Goal: Task Accomplishment & Management: Manage account settings

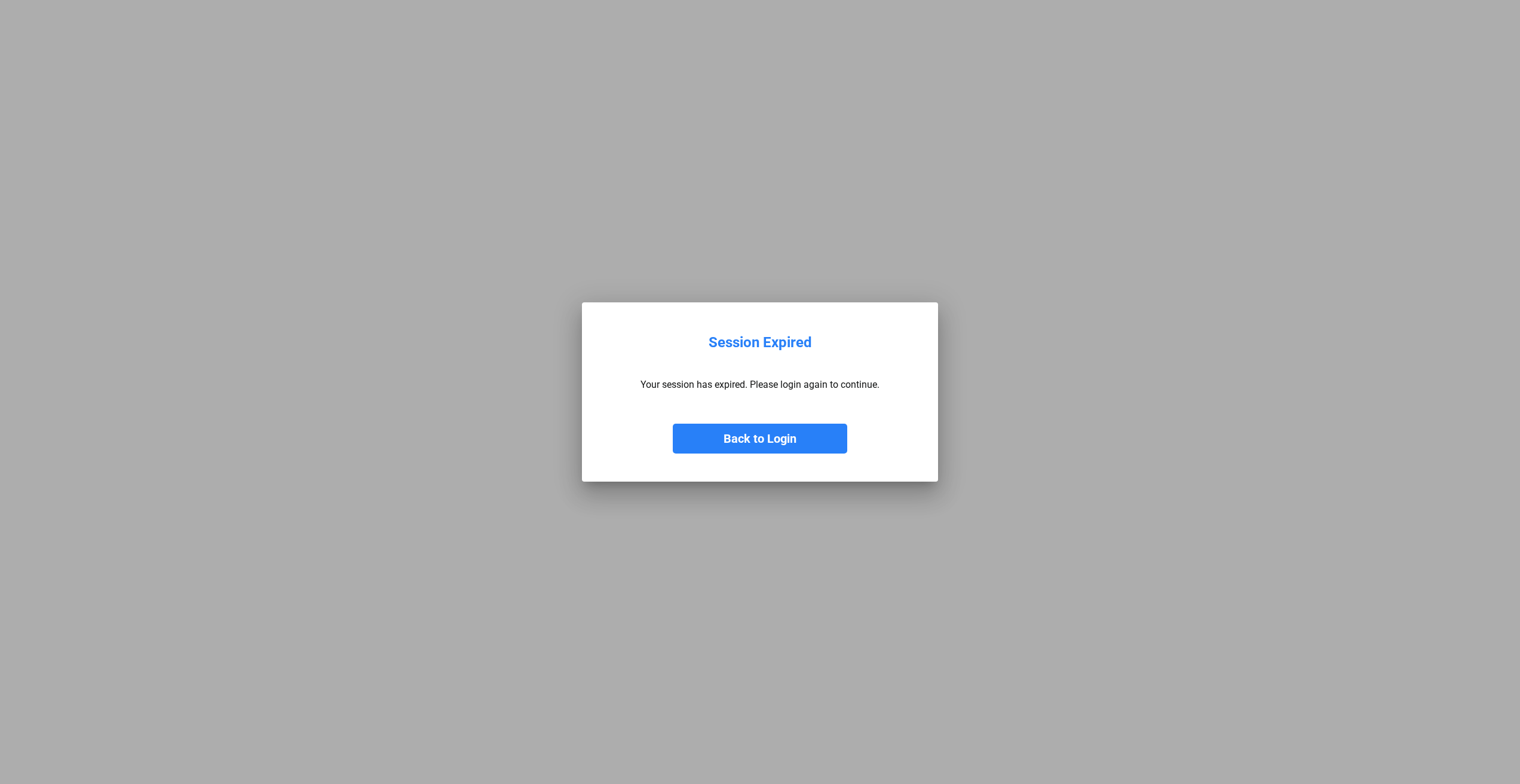
click at [762, 438] on button "Back to Login" at bounding box center [760, 438] width 174 height 30
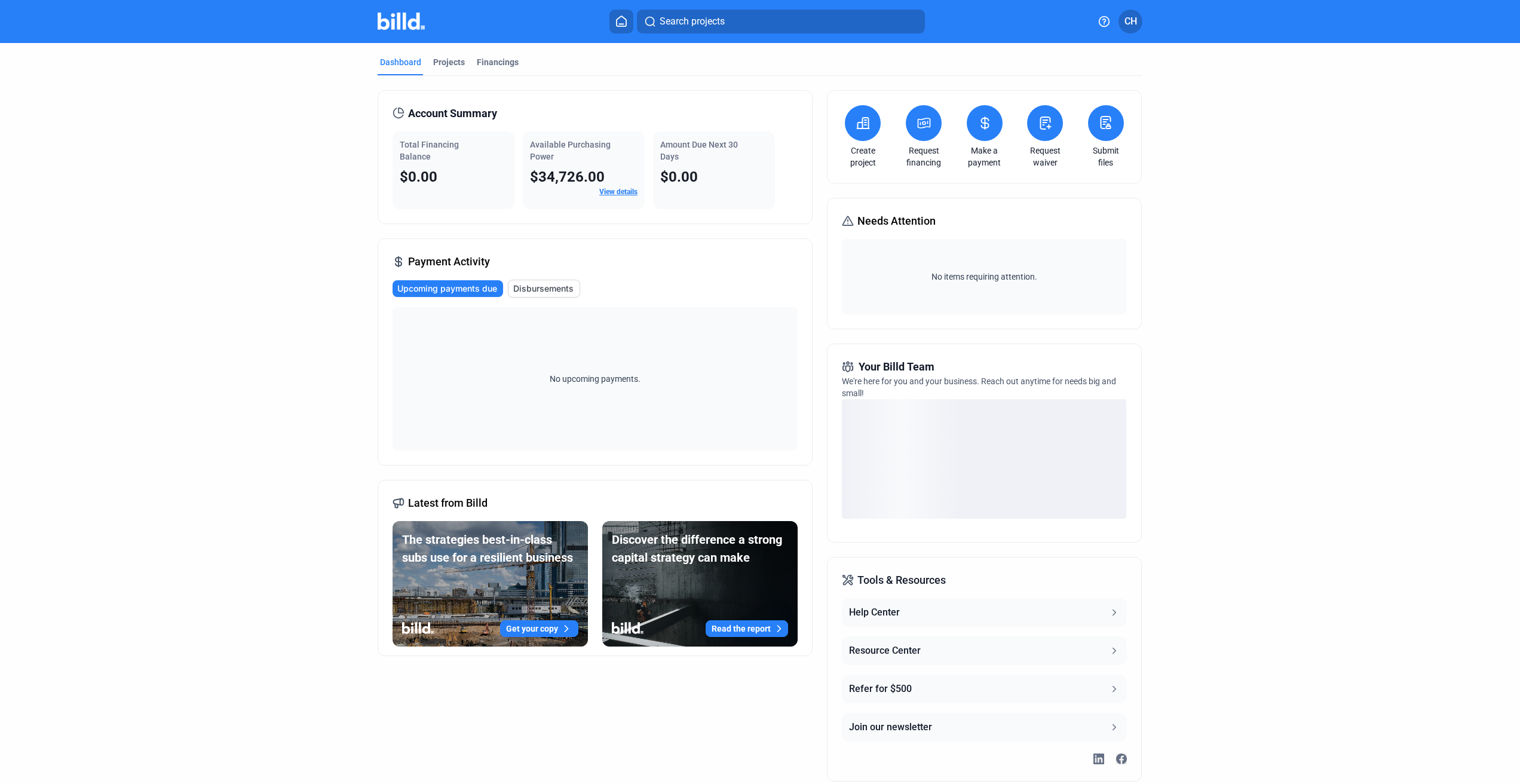
click at [609, 192] on link "View details" at bounding box center [618, 192] width 38 height 8
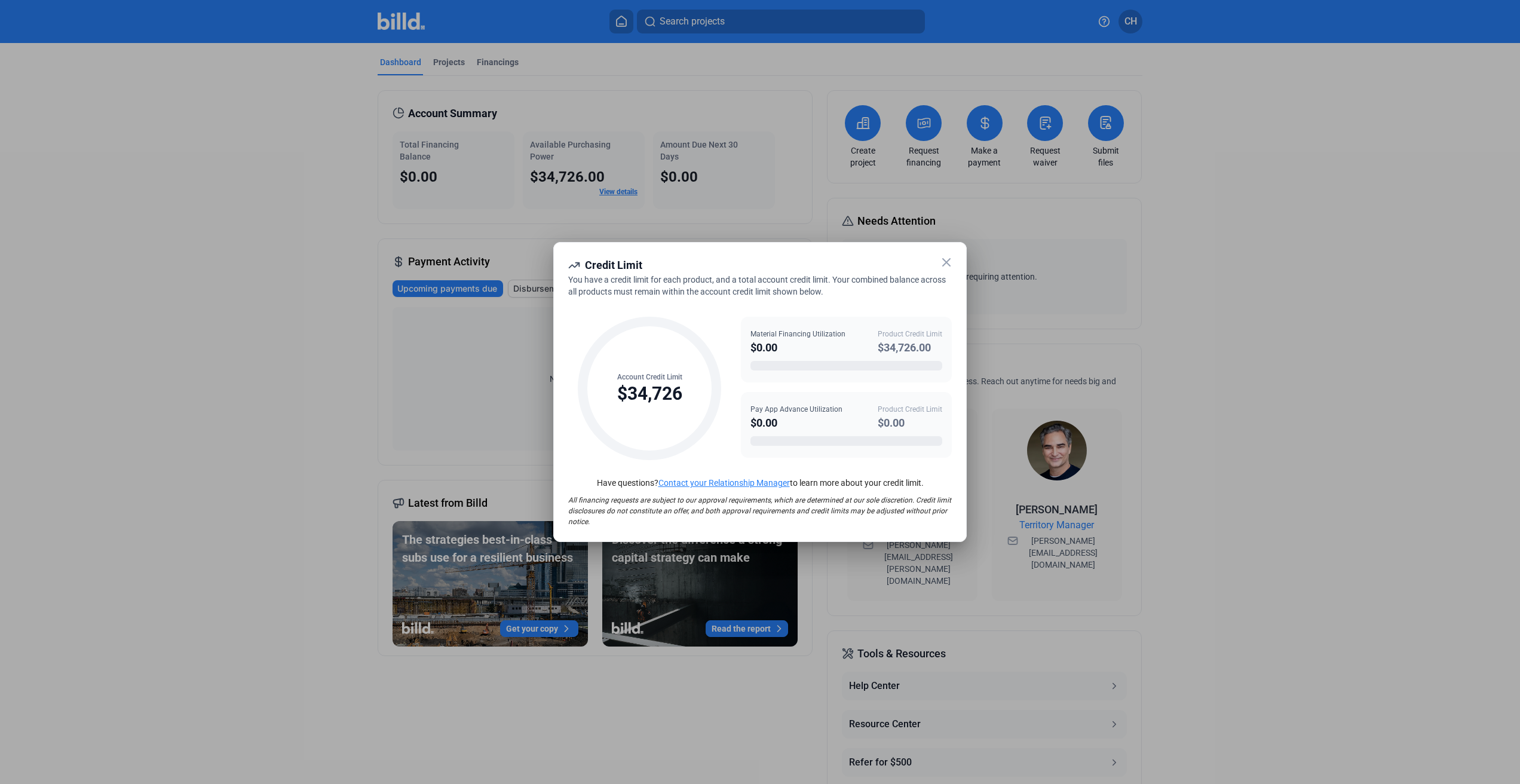
click at [951, 263] on icon at bounding box center [946, 262] width 14 height 14
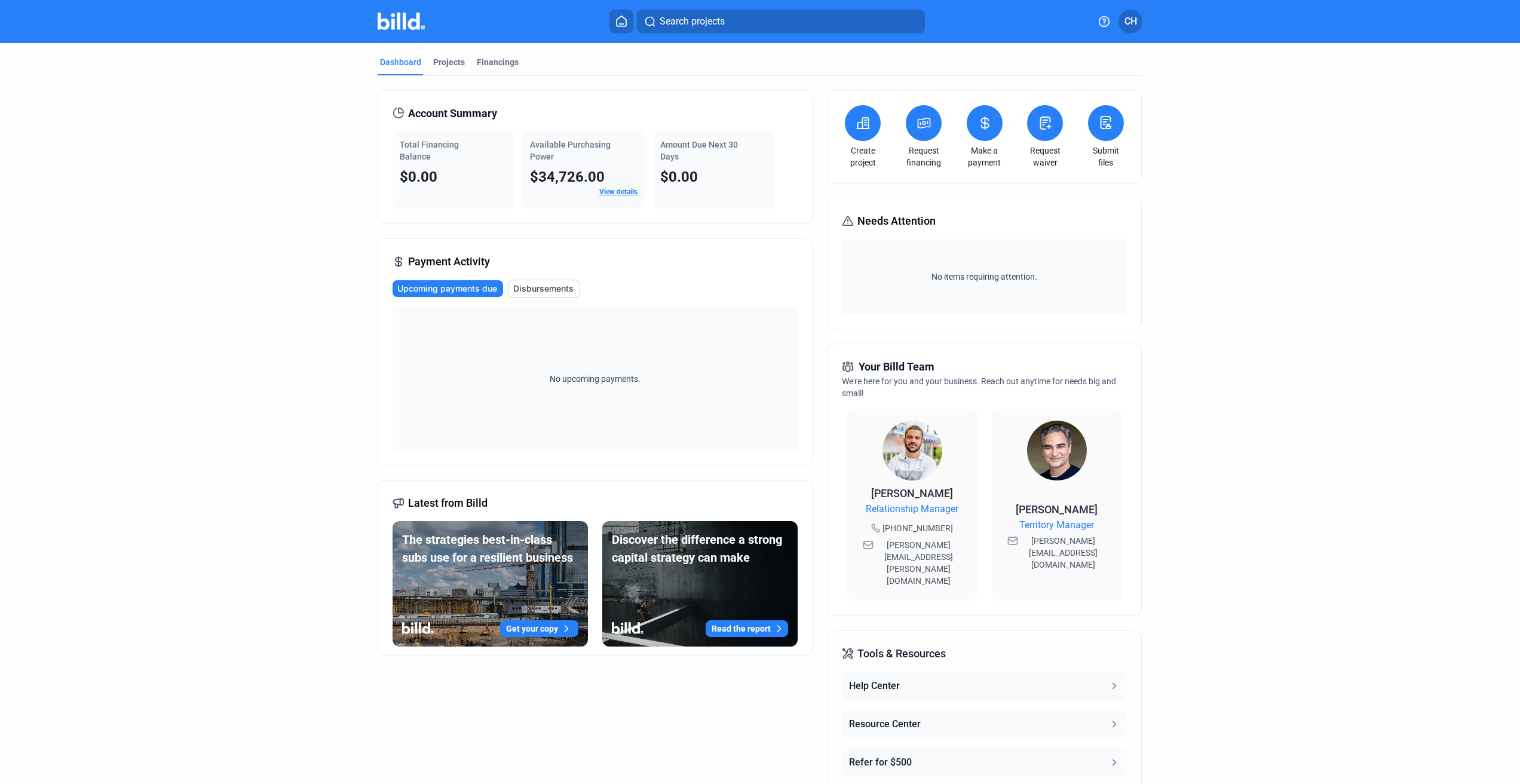
click at [608, 190] on link "View details" at bounding box center [618, 192] width 38 height 8
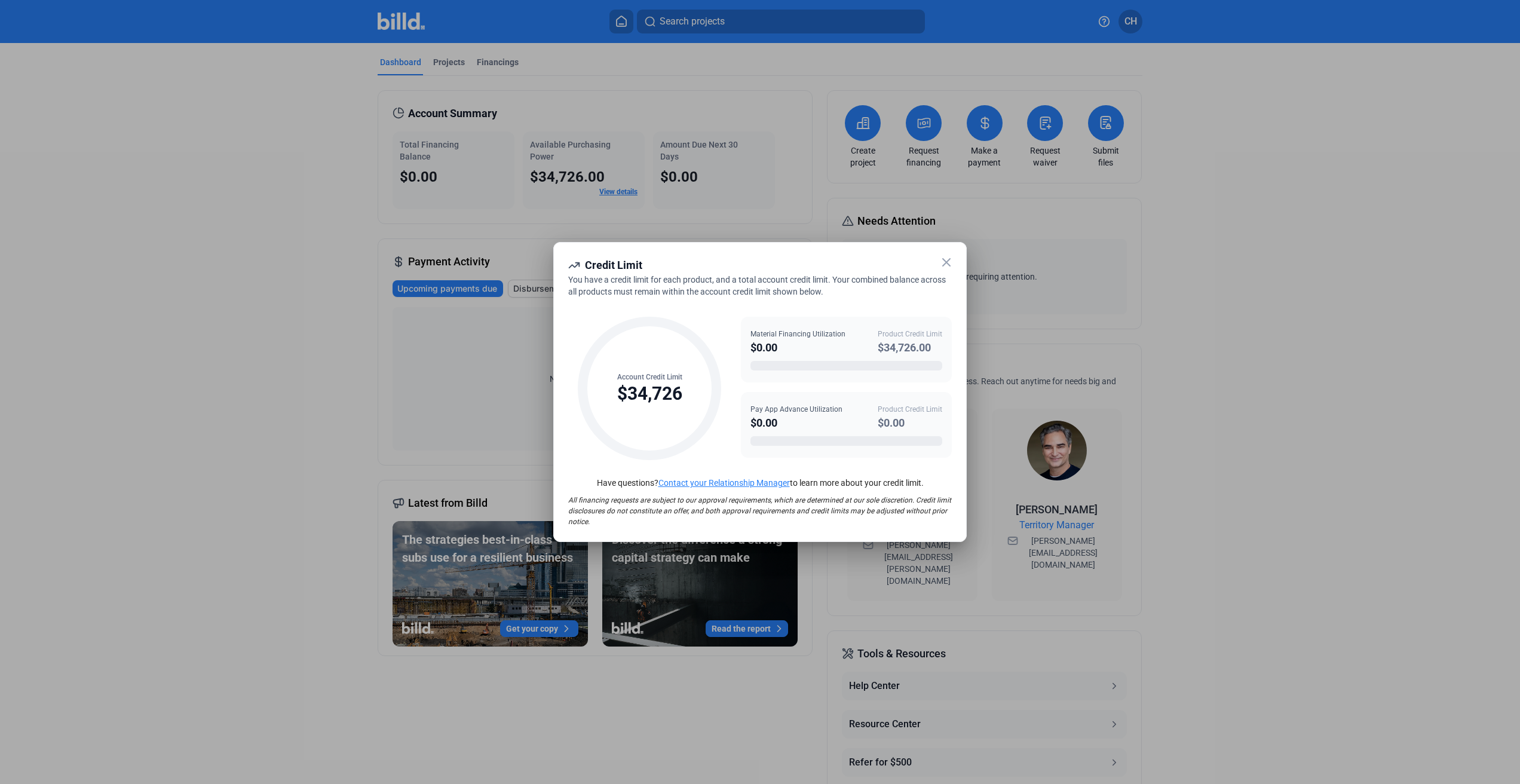
click at [946, 260] on icon at bounding box center [946, 262] width 14 height 14
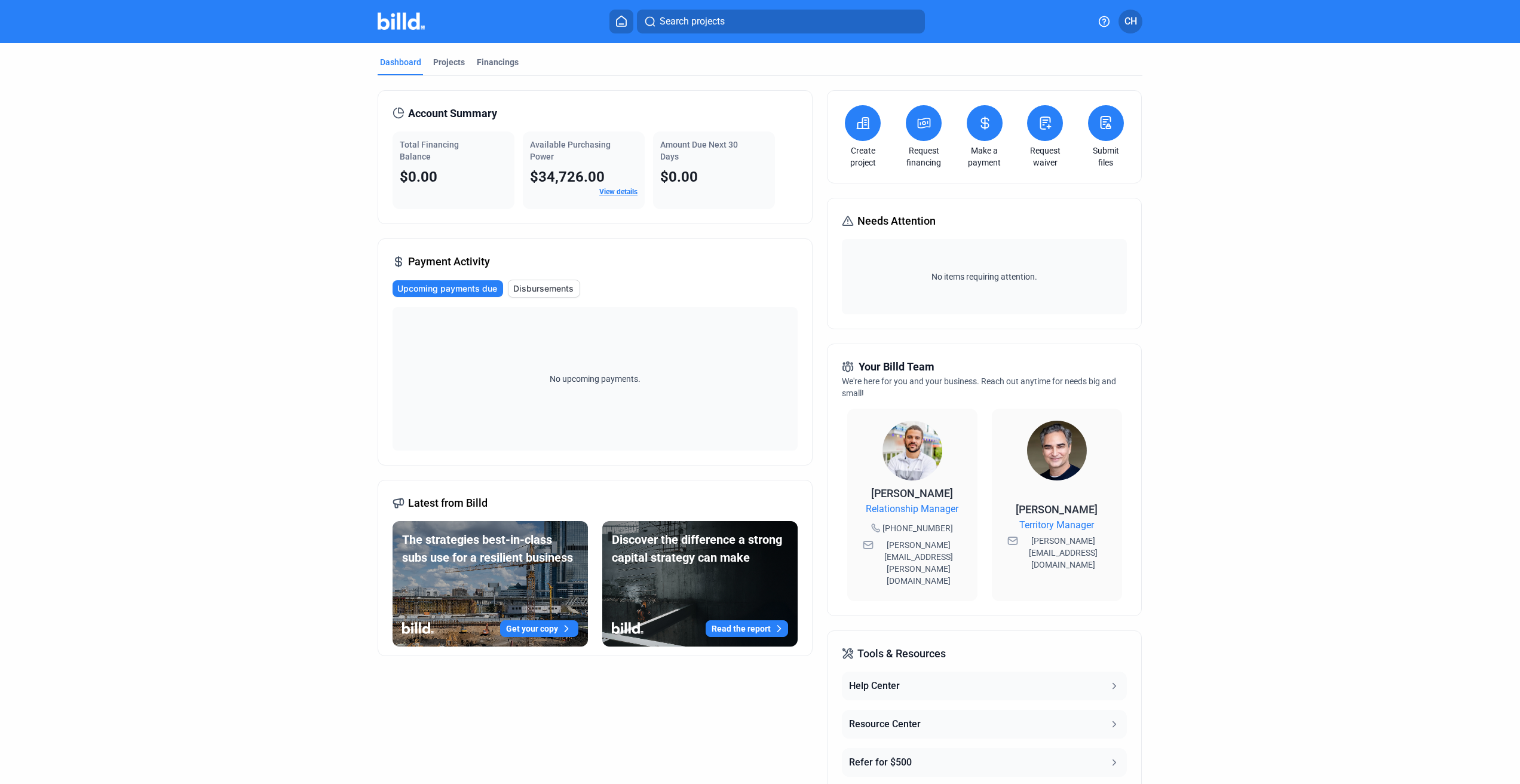
click at [564, 287] on span "Disbursements" at bounding box center [544, 289] width 60 height 12
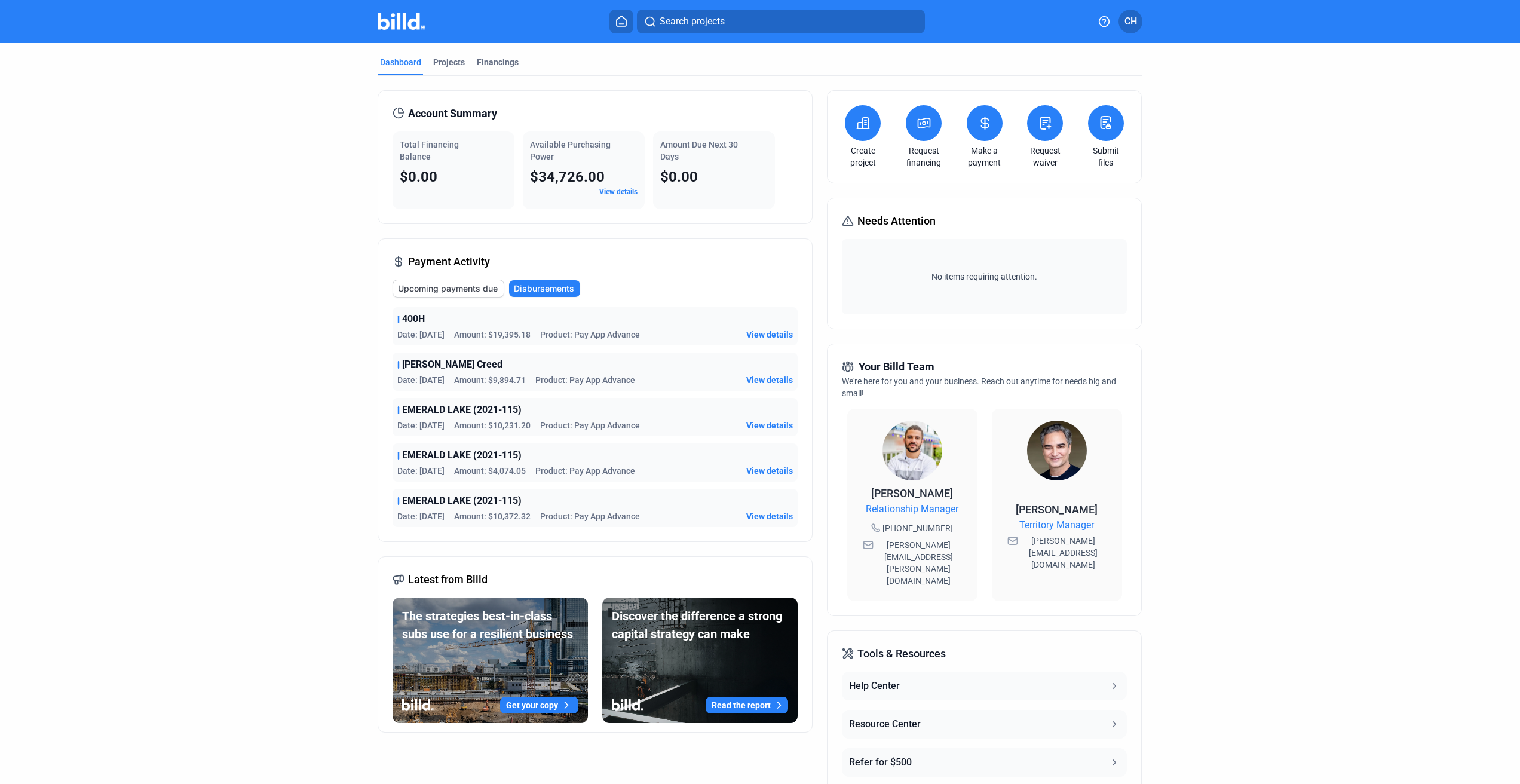
click at [1132, 24] on span "CH" at bounding box center [1131, 21] width 13 height 14
click at [1060, 147] on button "Banks" at bounding box center [1067, 159] width 130 height 24
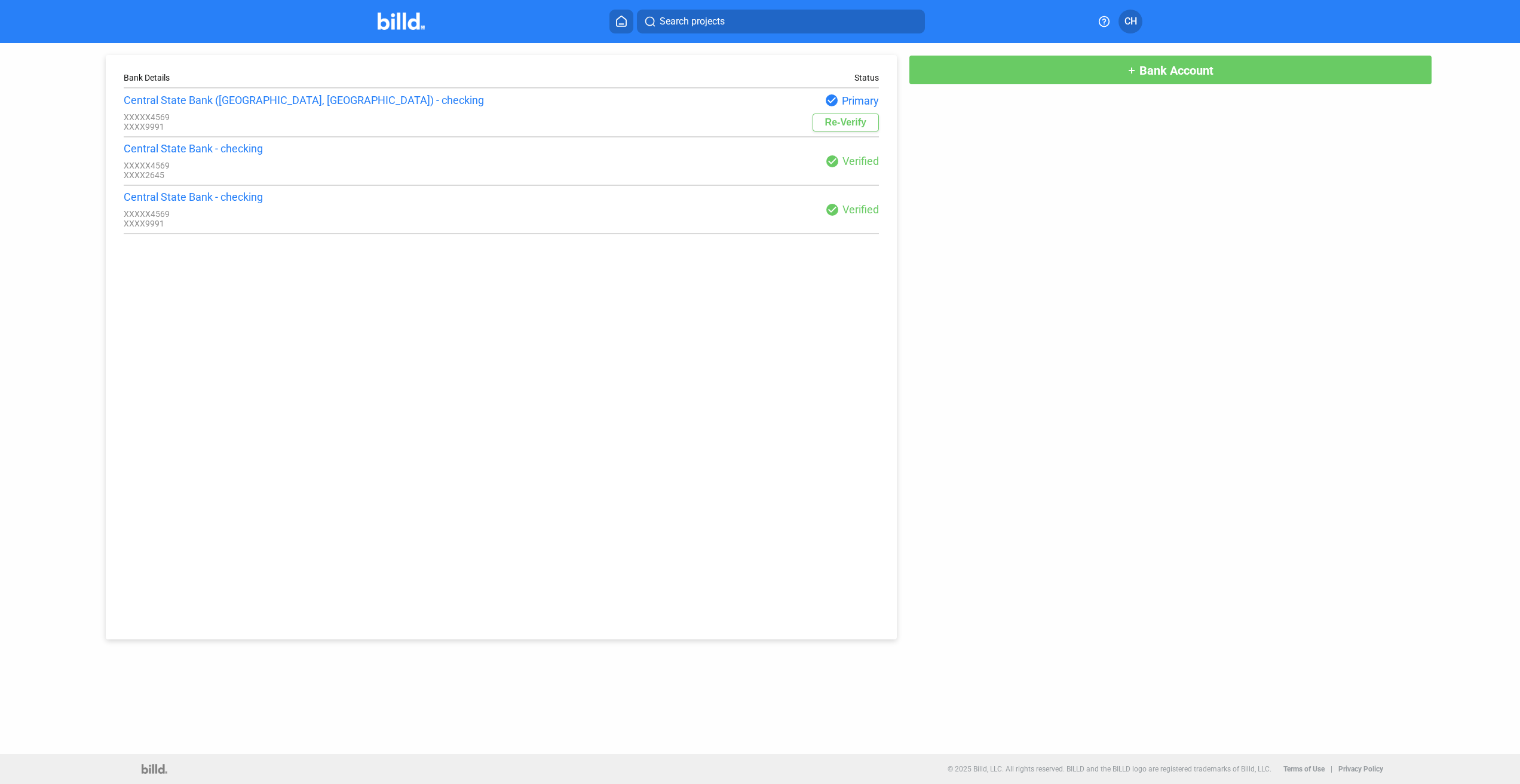
click at [280, 103] on div "Central State Bank ([GEOGRAPHIC_DATA], [GEOGRAPHIC_DATA]) - checking" at bounding box center [312, 100] width 377 height 13
click at [830, 163] on mat-icon "check_circle" at bounding box center [832, 161] width 14 height 14
click at [861, 102] on div "check_circle Primary" at bounding box center [690, 100] width 377 height 14
click at [871, 80] on div "Status" at bounding box center [866, 77] width 24 height 10
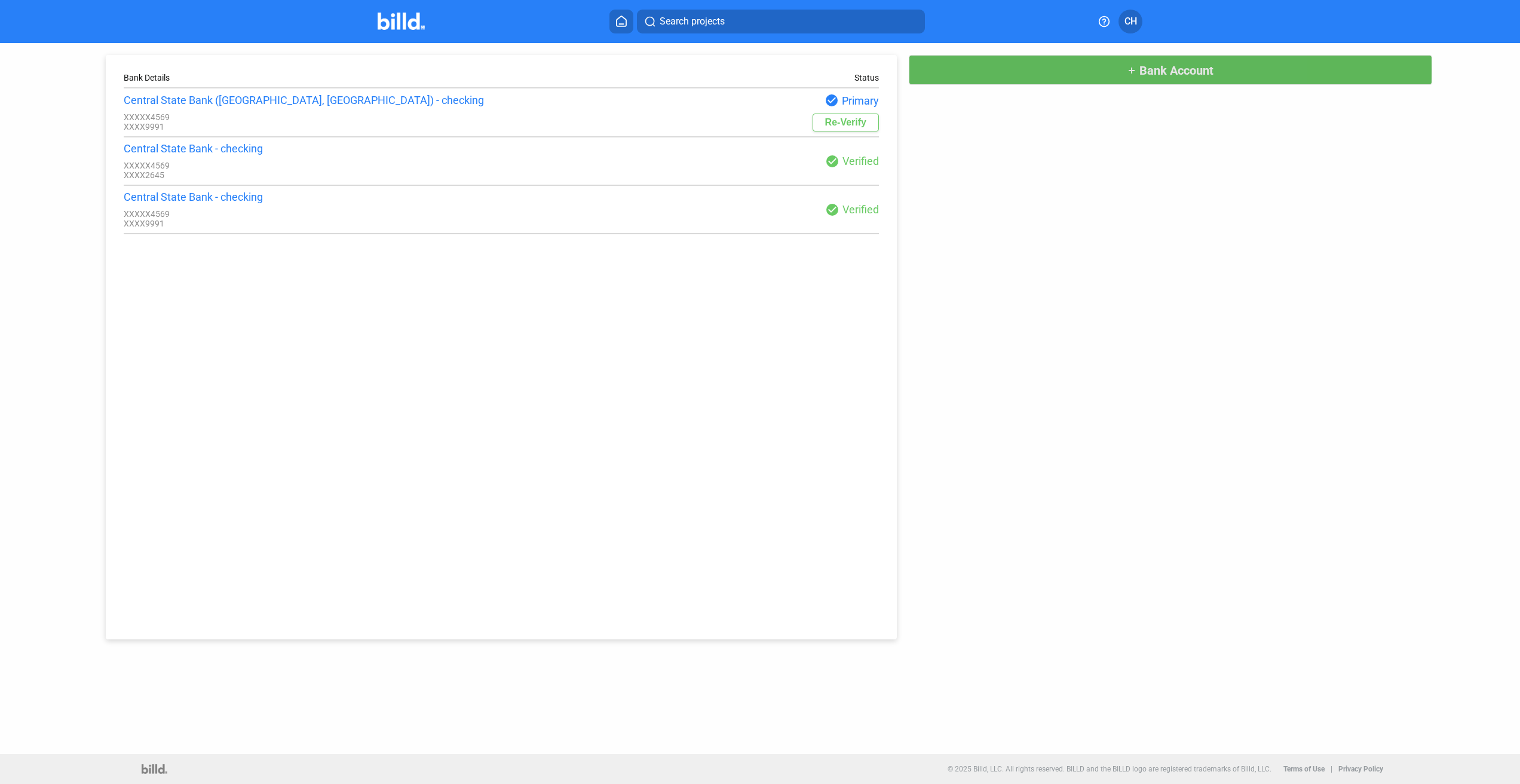
click at [1066, 69] on button "add Bank Account" at bounding box center [1170, 70] width 523 height 30
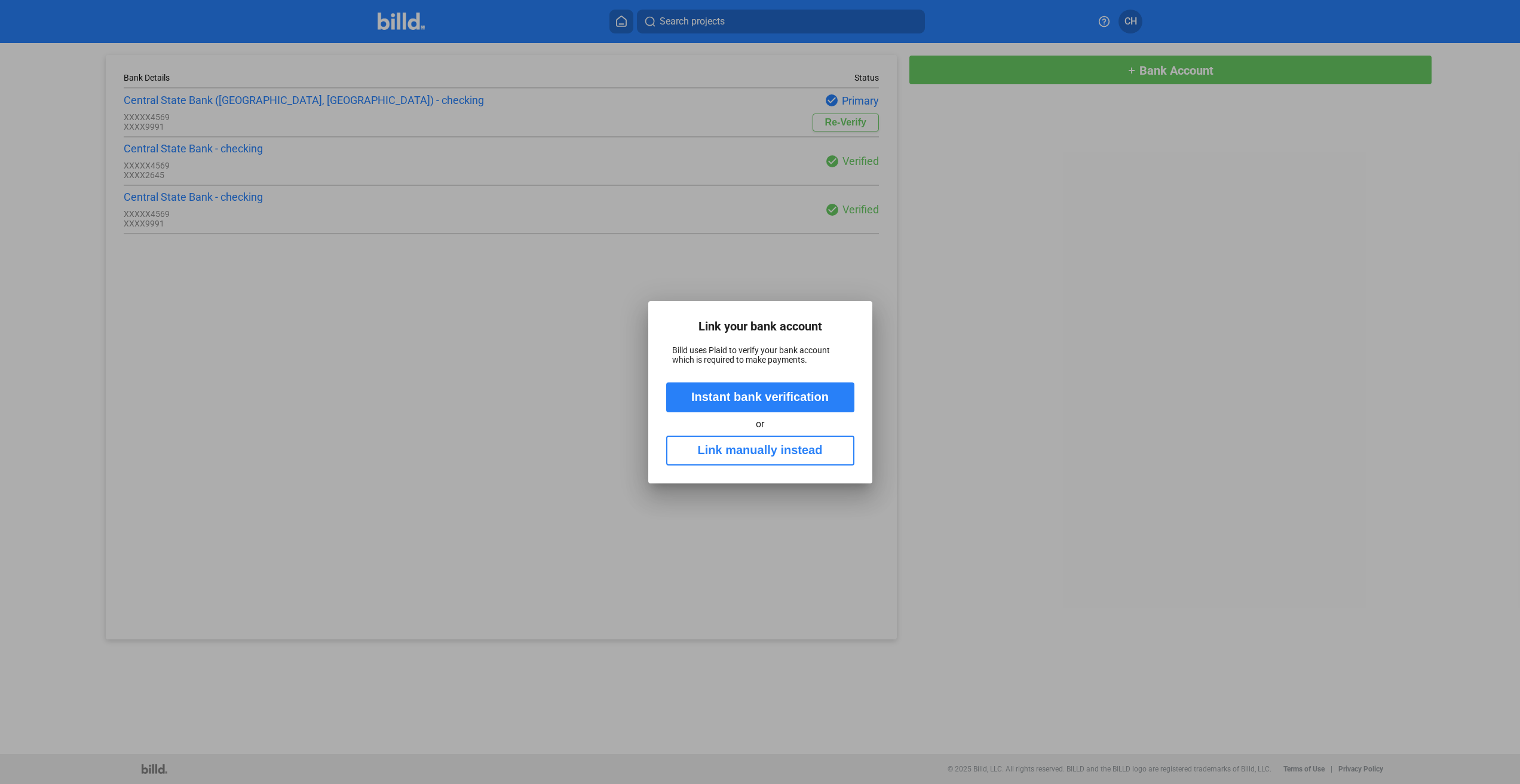
click at [785, 445] on button "Link manually instead" at bounding box center [760, 450] width 188 height 30
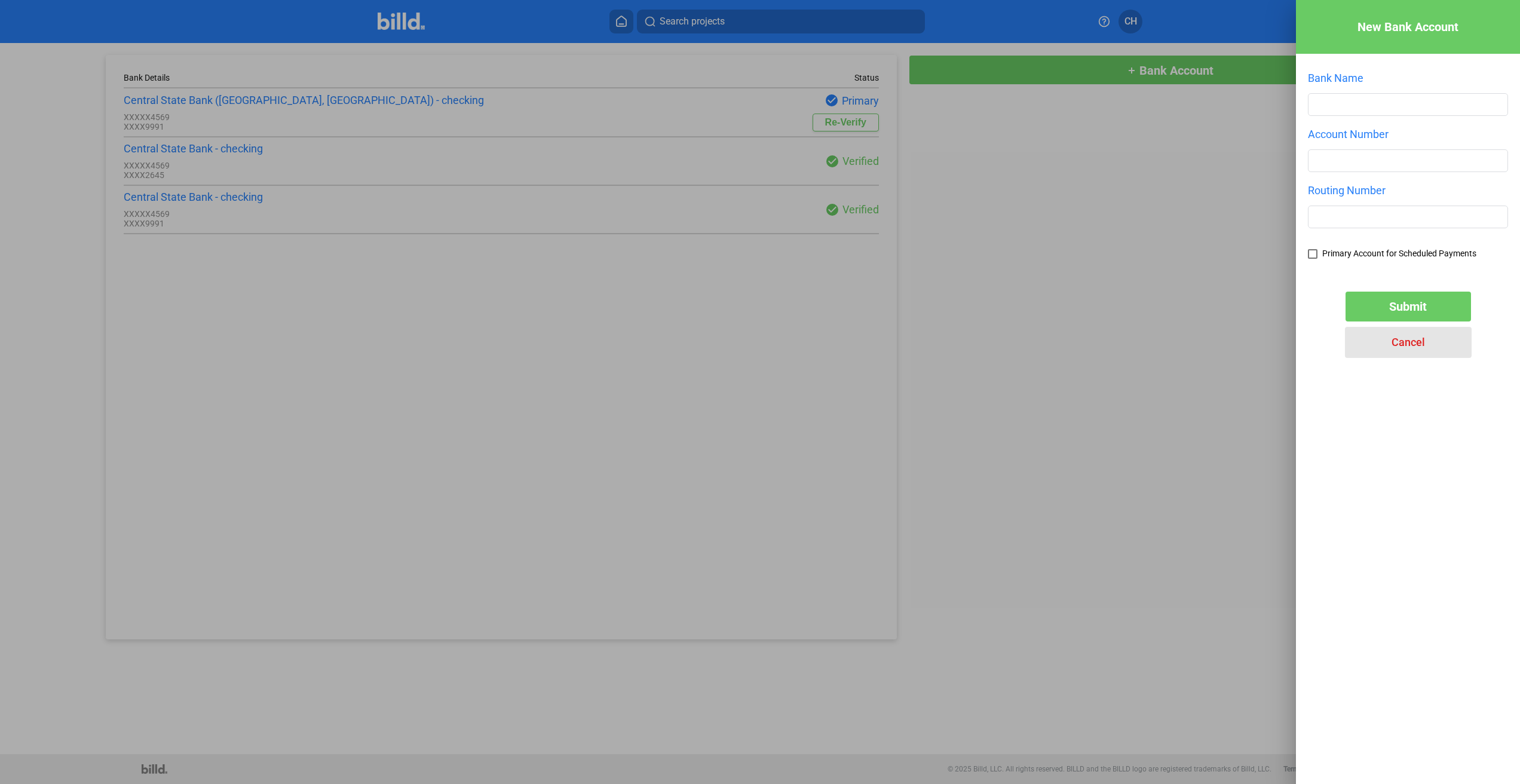
click at [1408, 341] on span "Cancel" at bounding box center [1408, 342] width 33 height 13
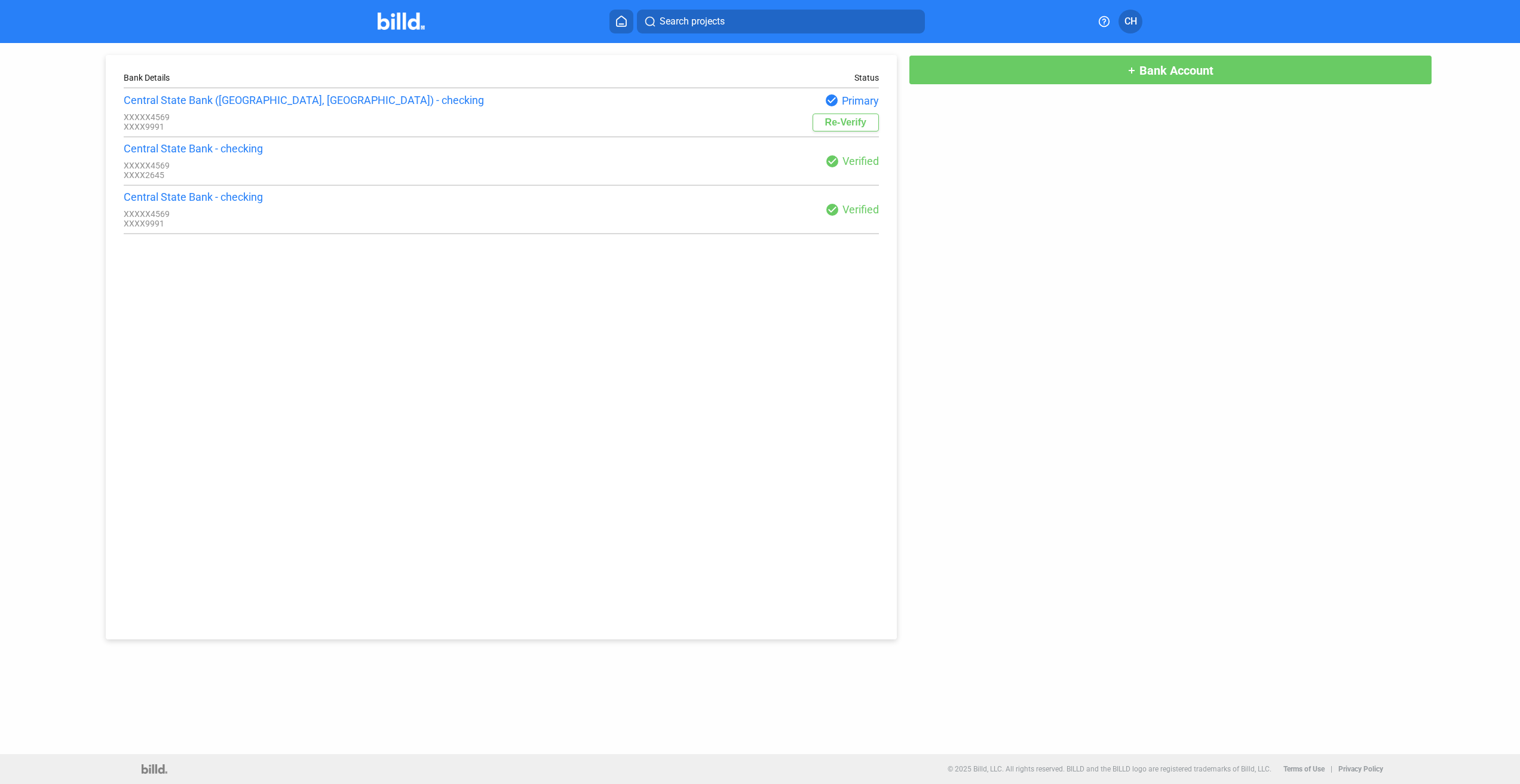
click at [1106, 21] on icon at bounding box center [1104, 21] width 12 height 12
click at [1159, 30] on div at bounding box center [760, 392] width 1520 height 784
click at [1139, 25] on button "CH" at bounding box center [1130, 21] width 24 height 24
click at [1082, 98] on button "Company Settings" at bounding box center [1072, 109] width 130 height 24
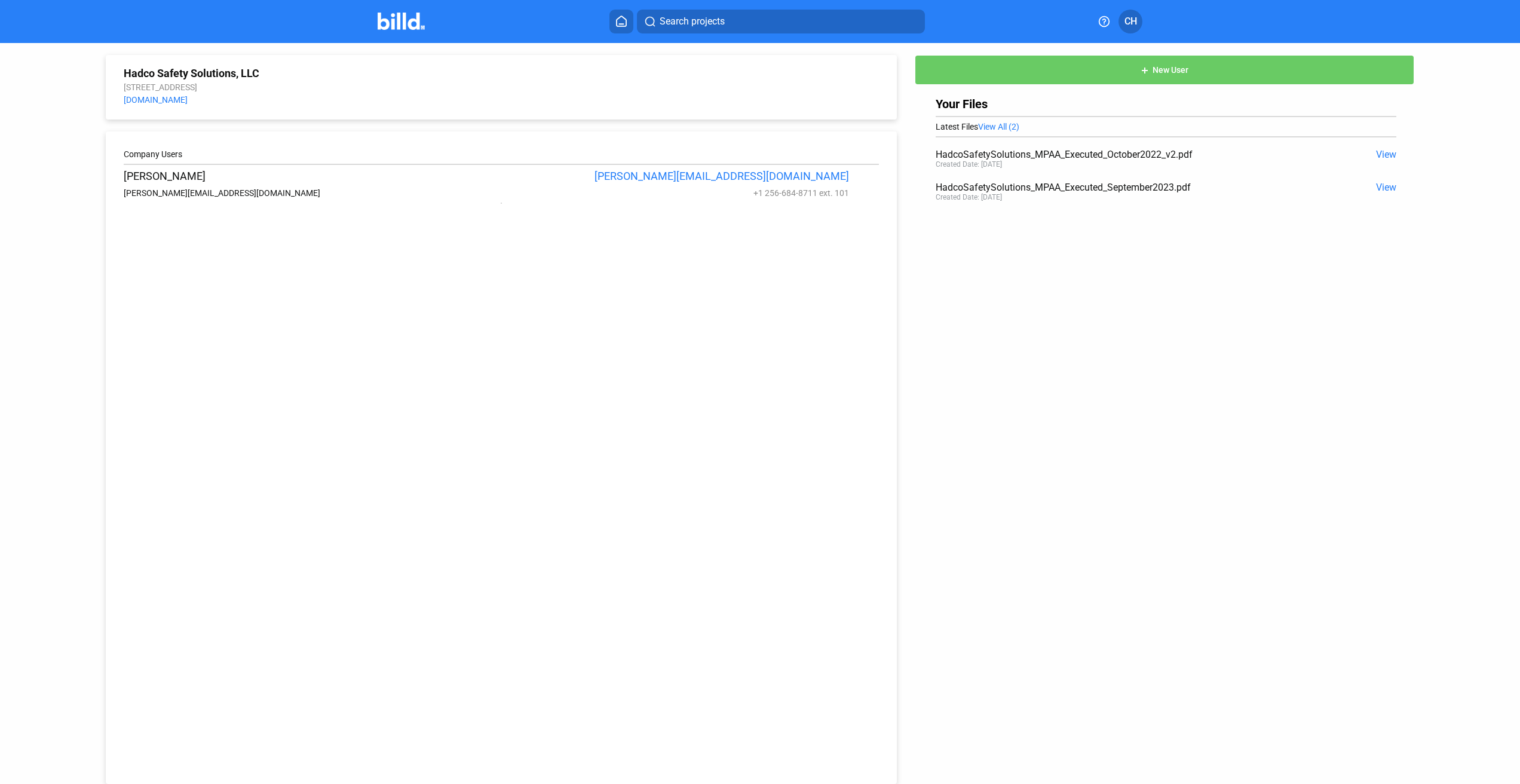
click at [1377, 155] on span "View" at bounding box center [1386, 154] width 21 height 12
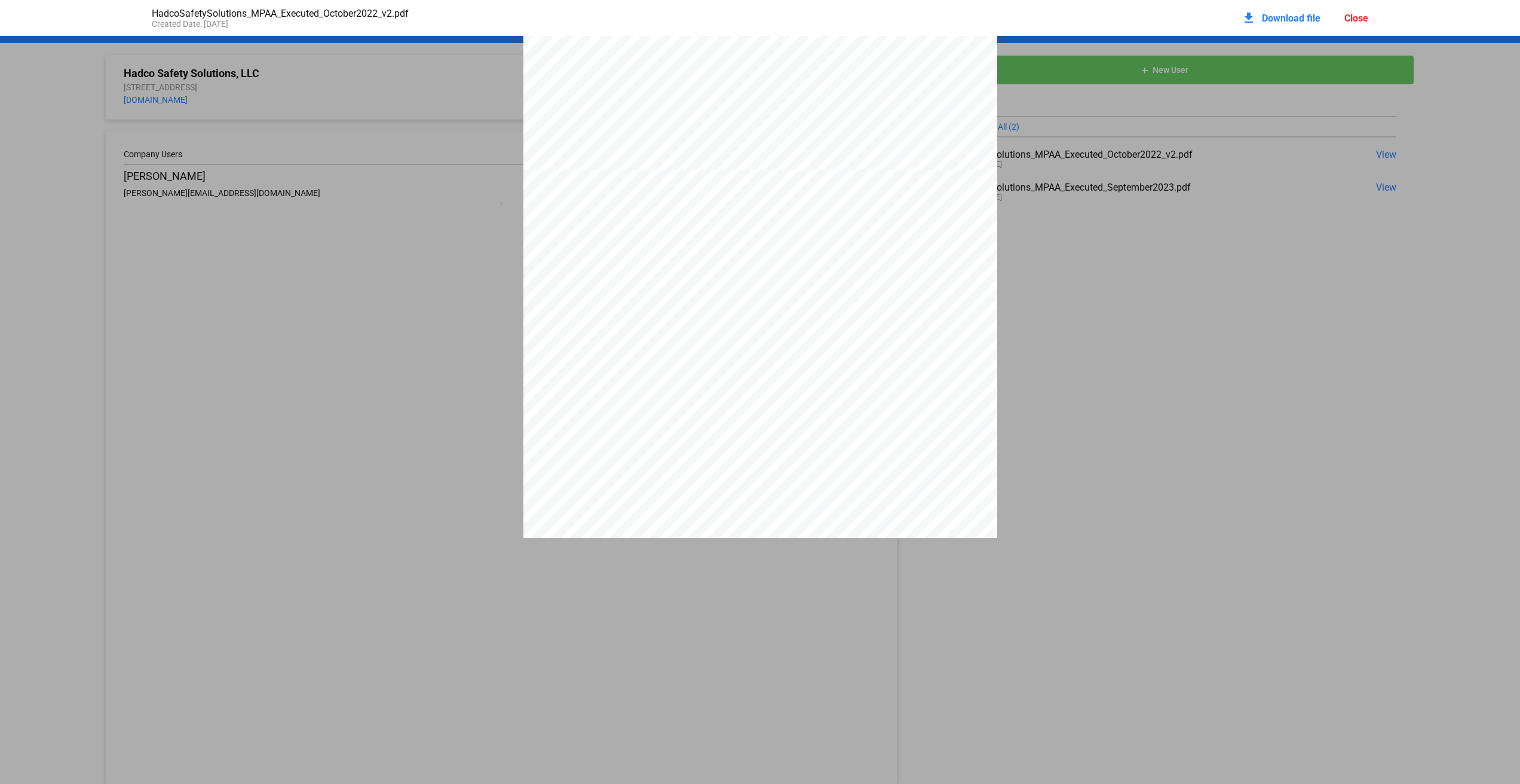
scroll to position [4557, 0]
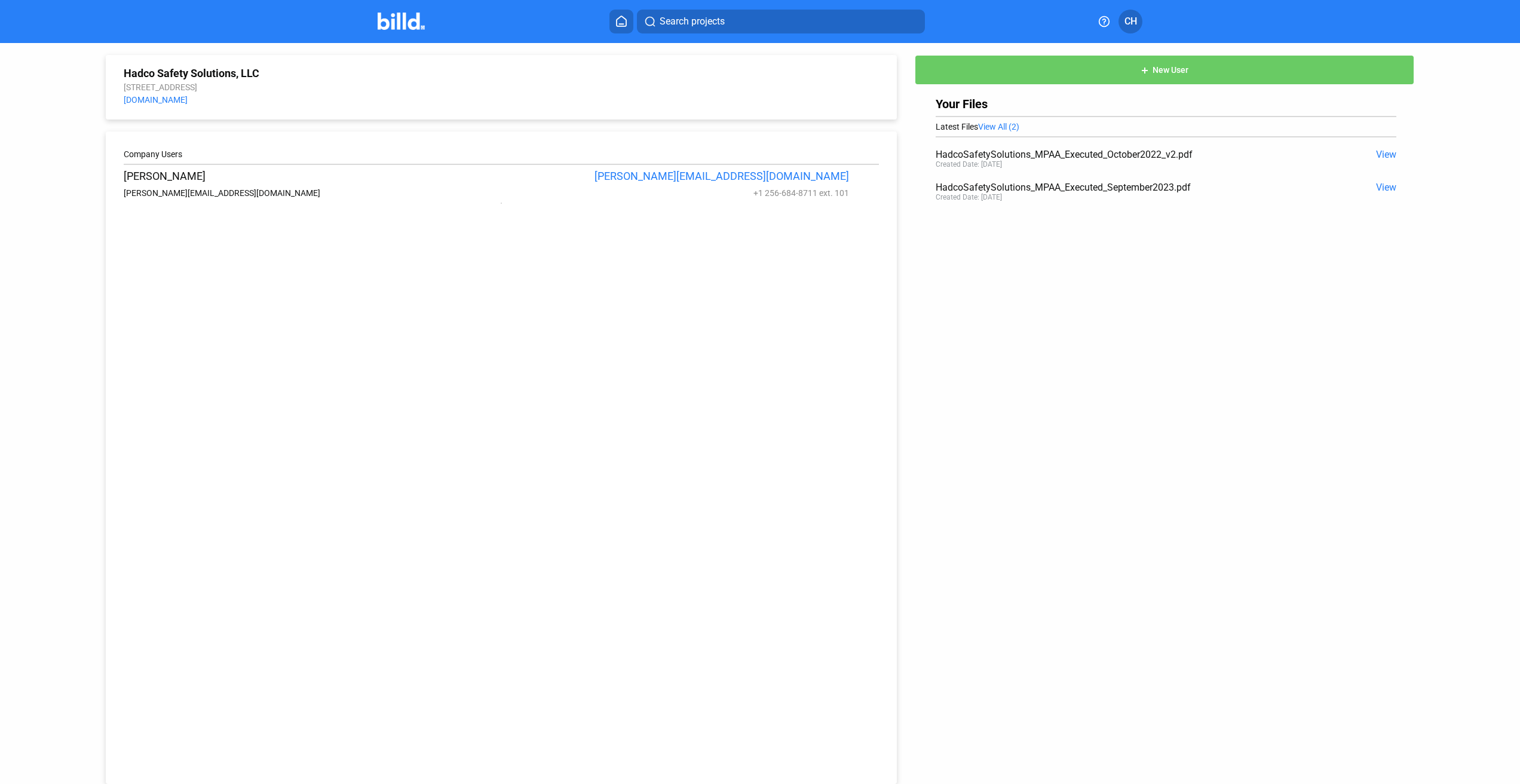
click at [1107, 23] on icon at bounding box center [1104, 21] width 12 height 12
click at [1107, 23] on div at bounding box center [760, 392] width 1520 height 784
click at [1133, 23] on span "CH" at bounding box center [1131, 21] width 13 height 14
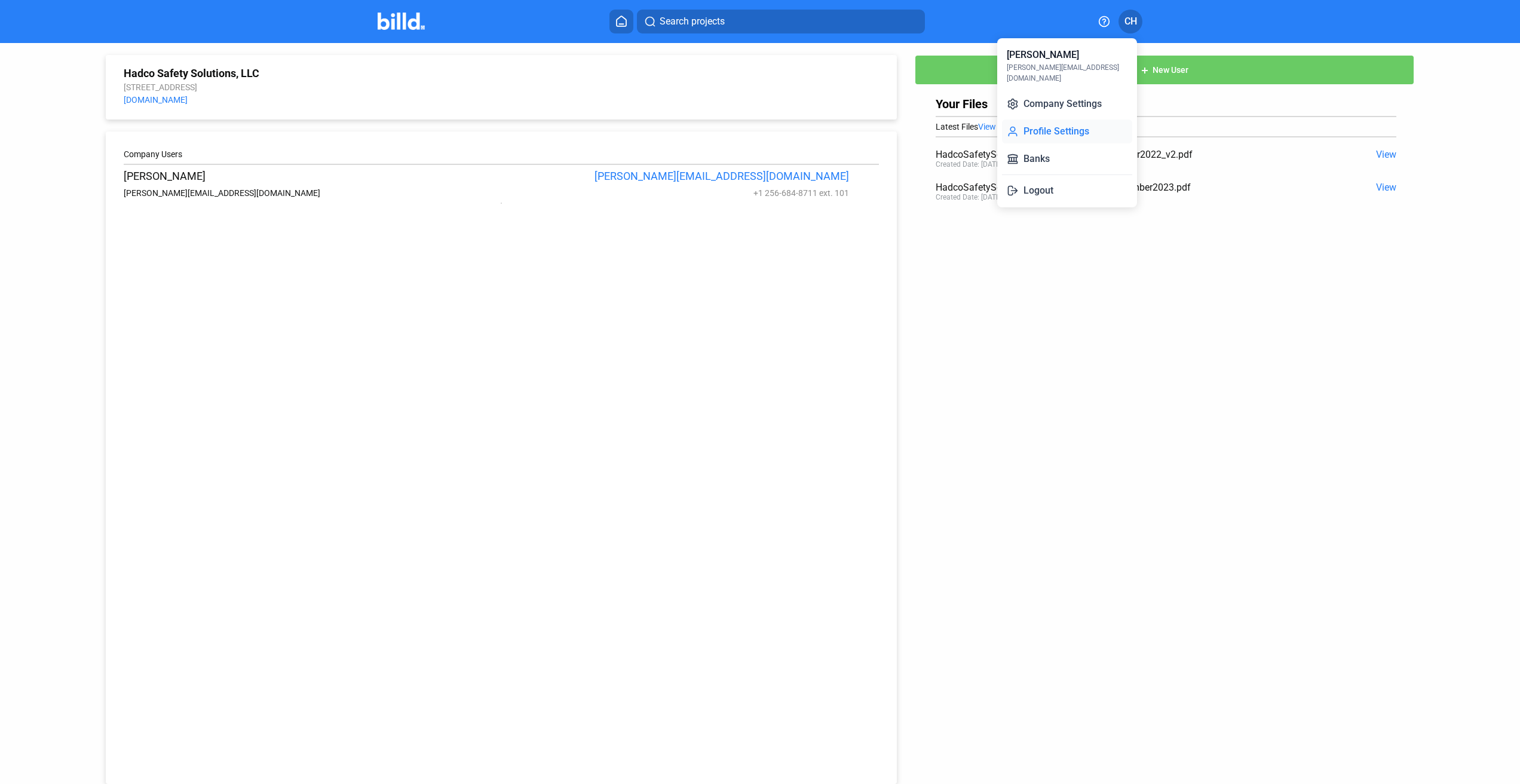
click at [1081, 120] on button "Profile Settings" at bounding box center [1067, 131] width 130 height 24
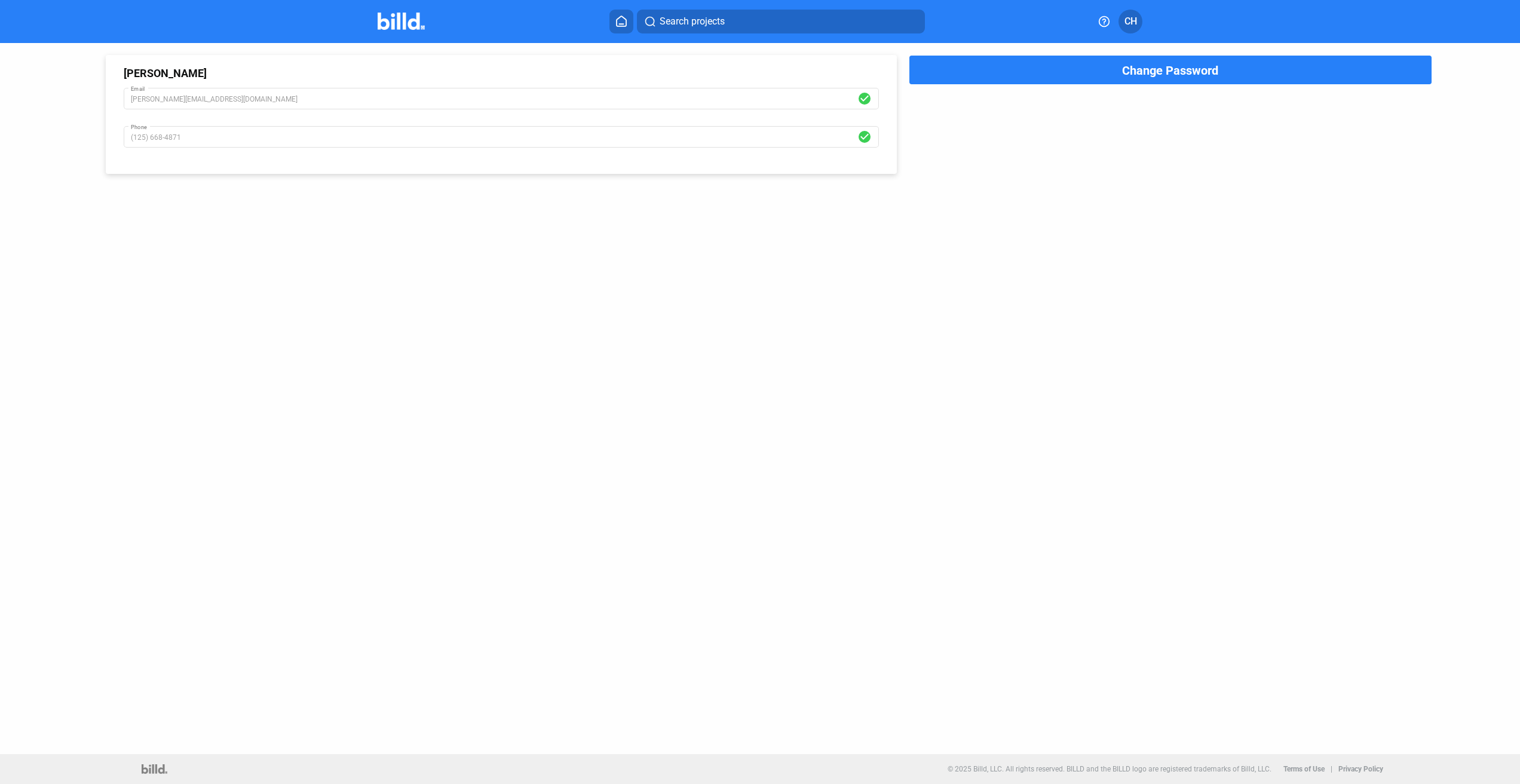
click at [1103, 22] on icon at bounding box center [1104, 21] width 12 height 12
click at [1013, 44] on button "Help Center" at bounding box center [1040, 48] width 130 height 24
